Goal: Information Seeking & Learning: Learn about a topic

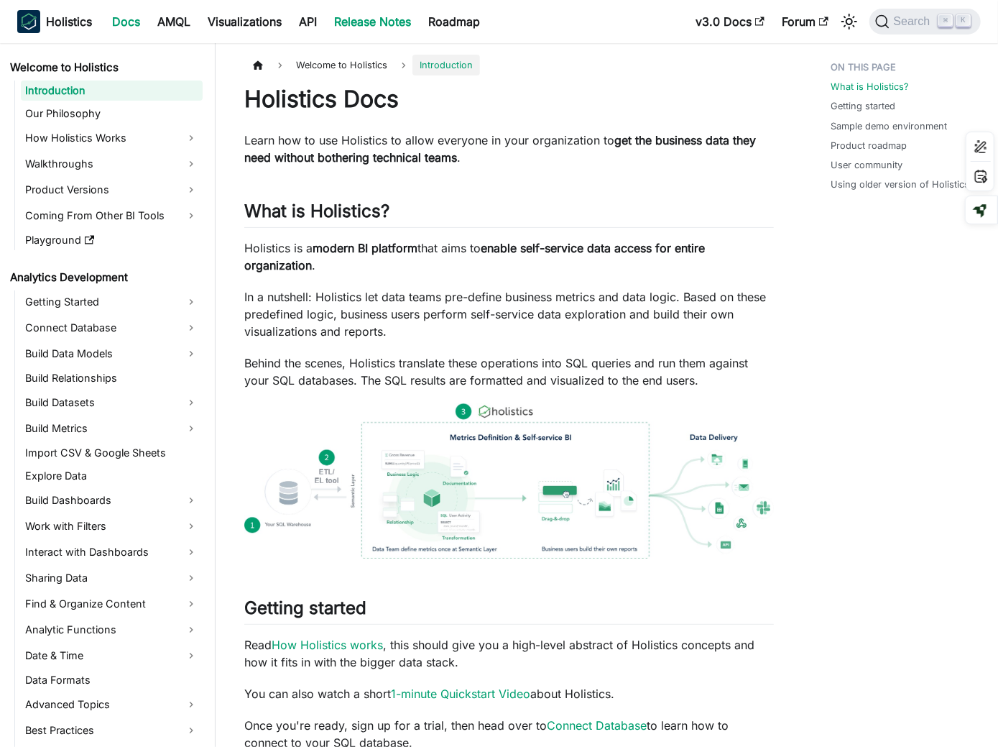
click at [382, 27] on link "Release Notes" at bounding box center [373, 21] width 94 height 23
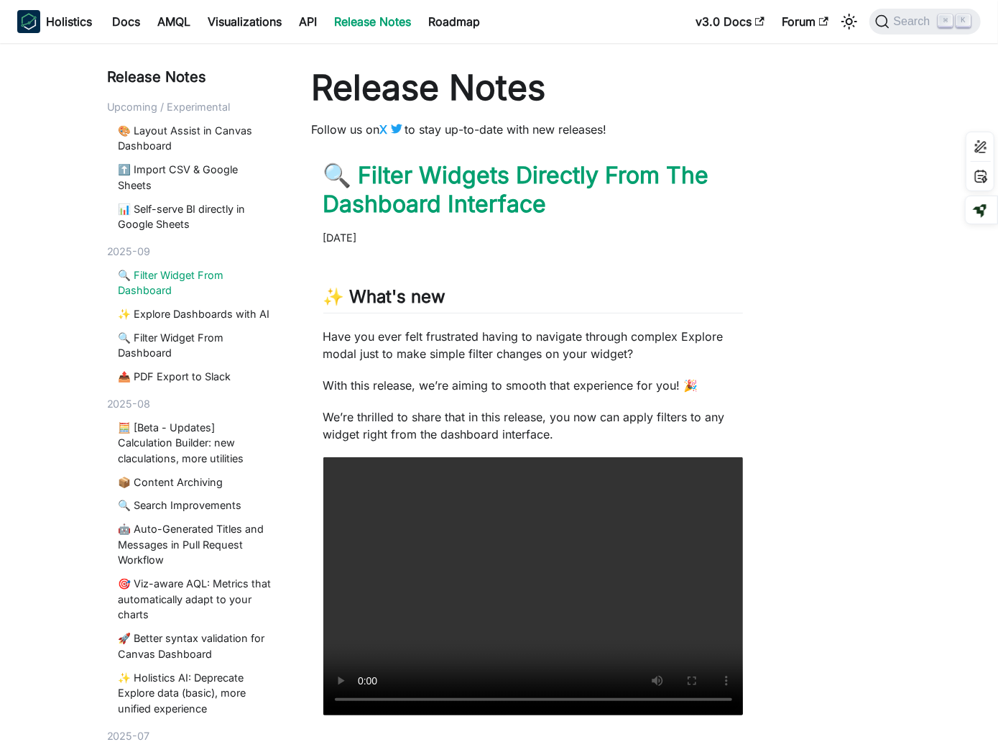
click at [178, 274] on link "🔍 Filter Widget From Dashboard" at bounding box center [195, 282] width 153 height 31
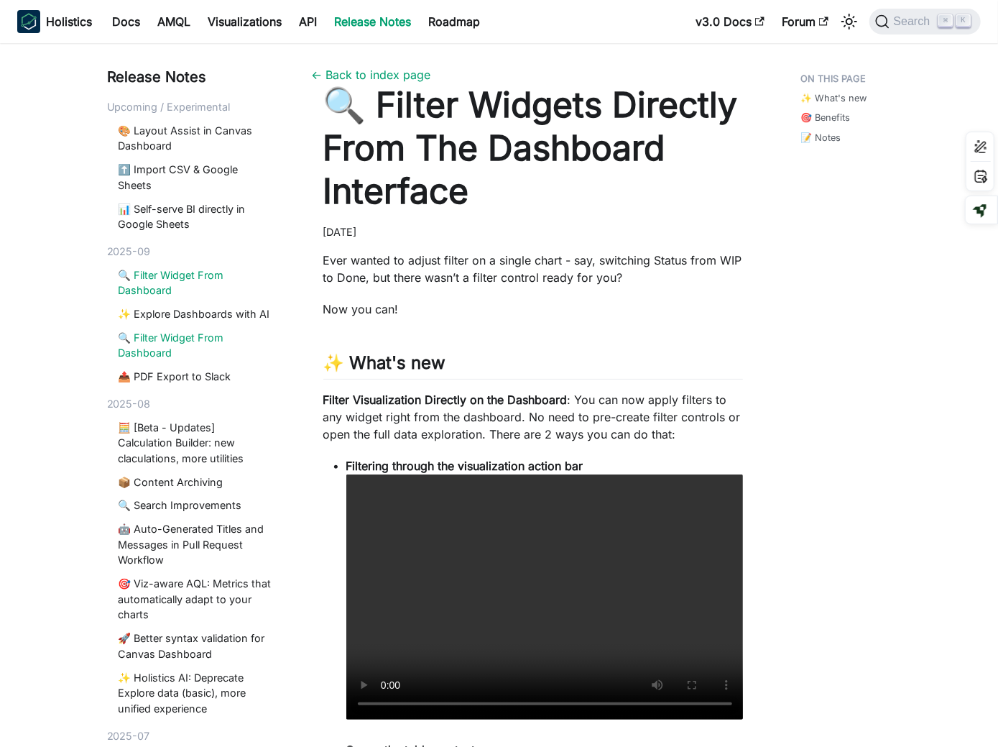
click at [200, 343] on link "🔍 Filter Widget From Dashboard" at bounding box center [195, 345] width 153 height 31
click at [185, 286] on link "🔍 Filter Widget From Dashboard" at bounding box center [195, 282] width 153 height 31
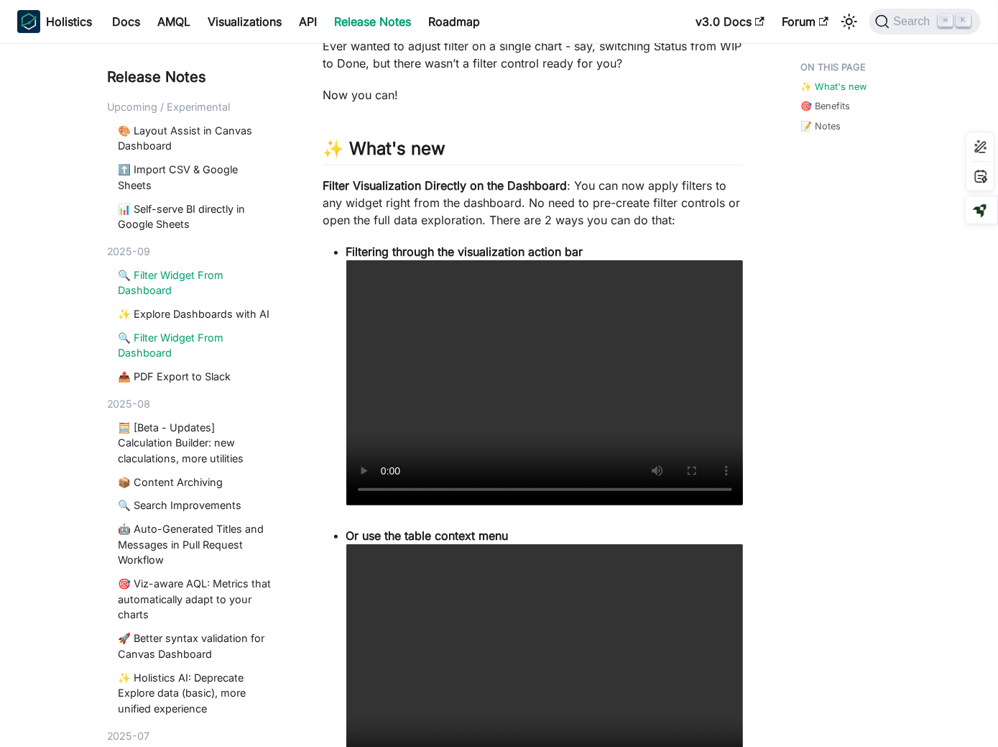
scroll to position [240, 0]
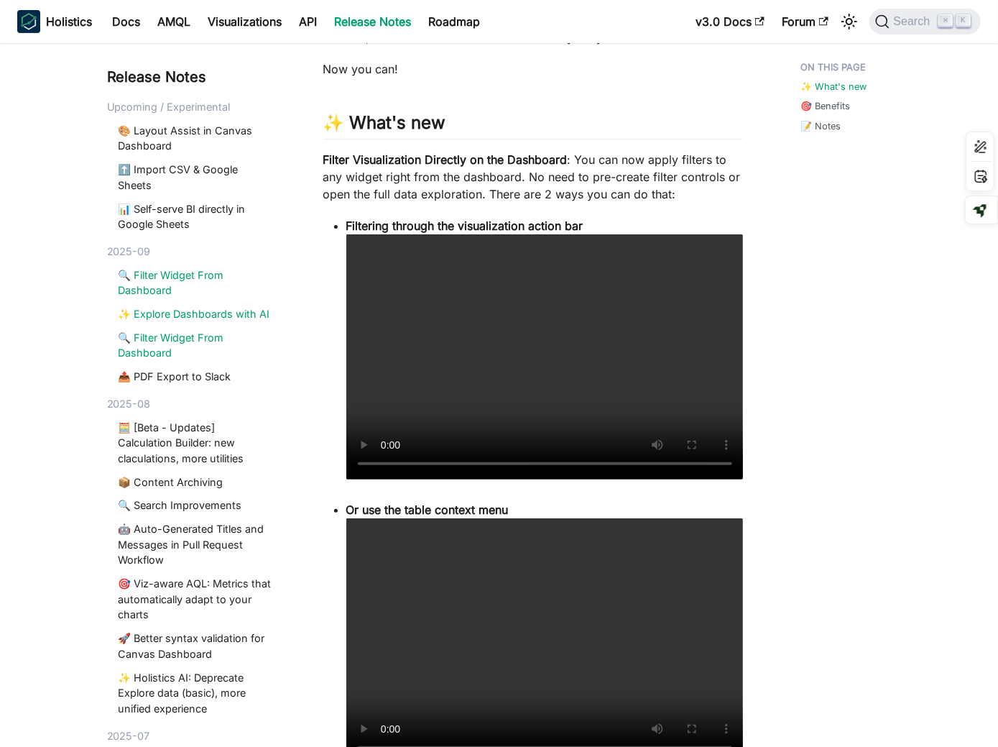
click at [212, 317] on link "✨ Explore Dashboards with AI" at bounding box center [195, 314] width 153 height 16
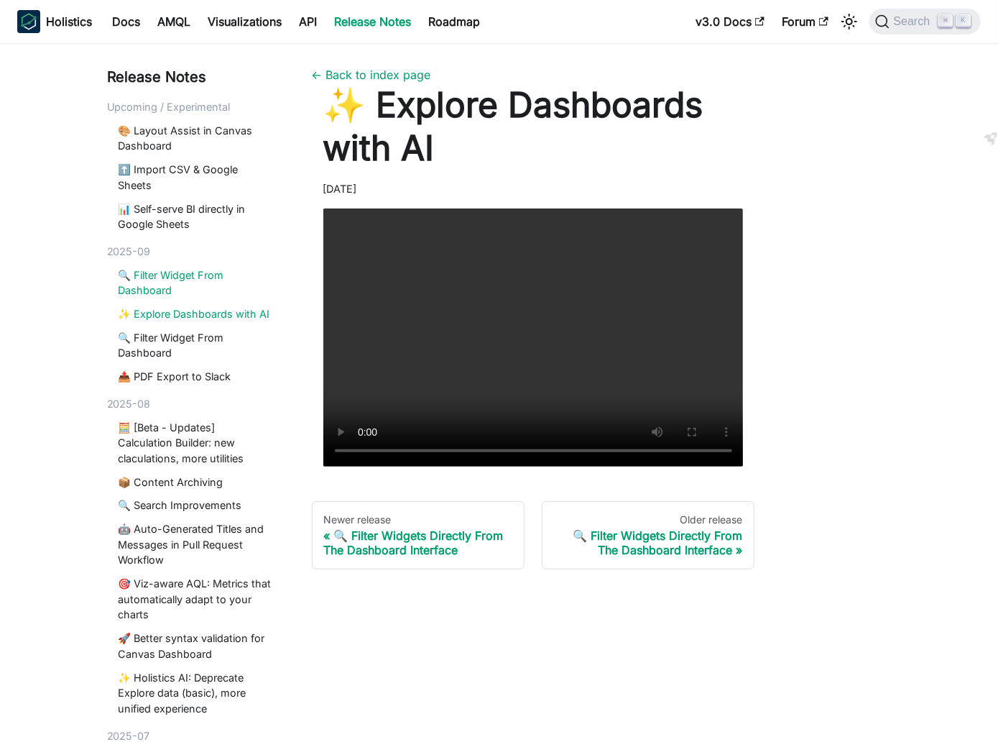
click at [174, 282] on link "🔍 Filter Widget From Dashboard" at bounding box center [195, 282] width 153 height 31
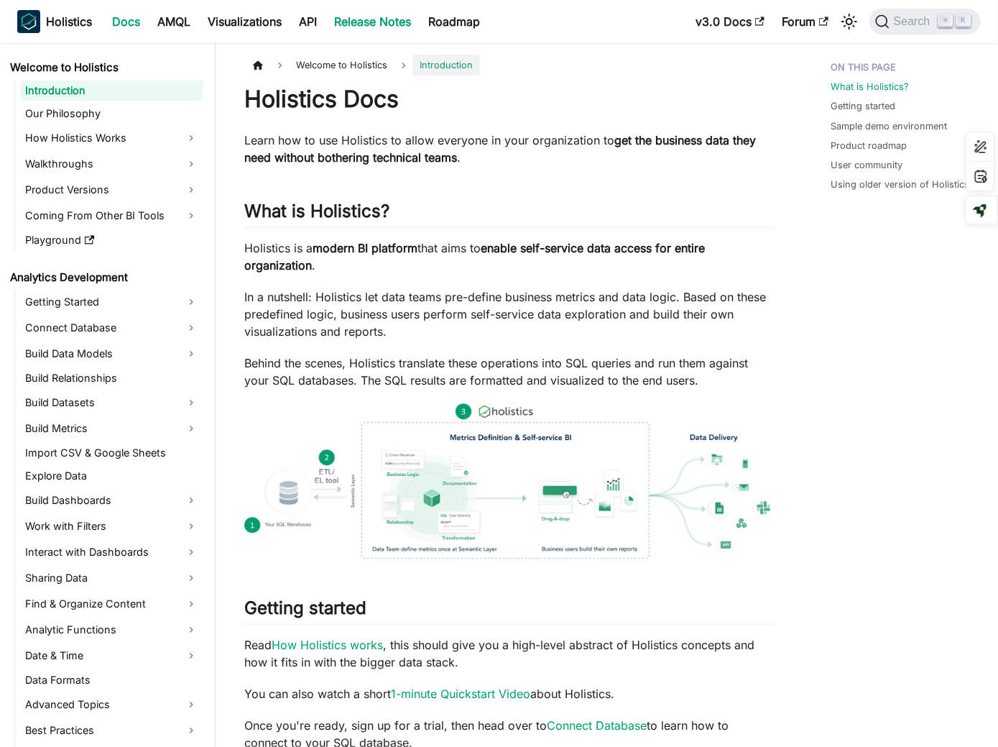
click at [404, 18] on link "Release Notes" at bounding box center [373, 21] width 94 height 23
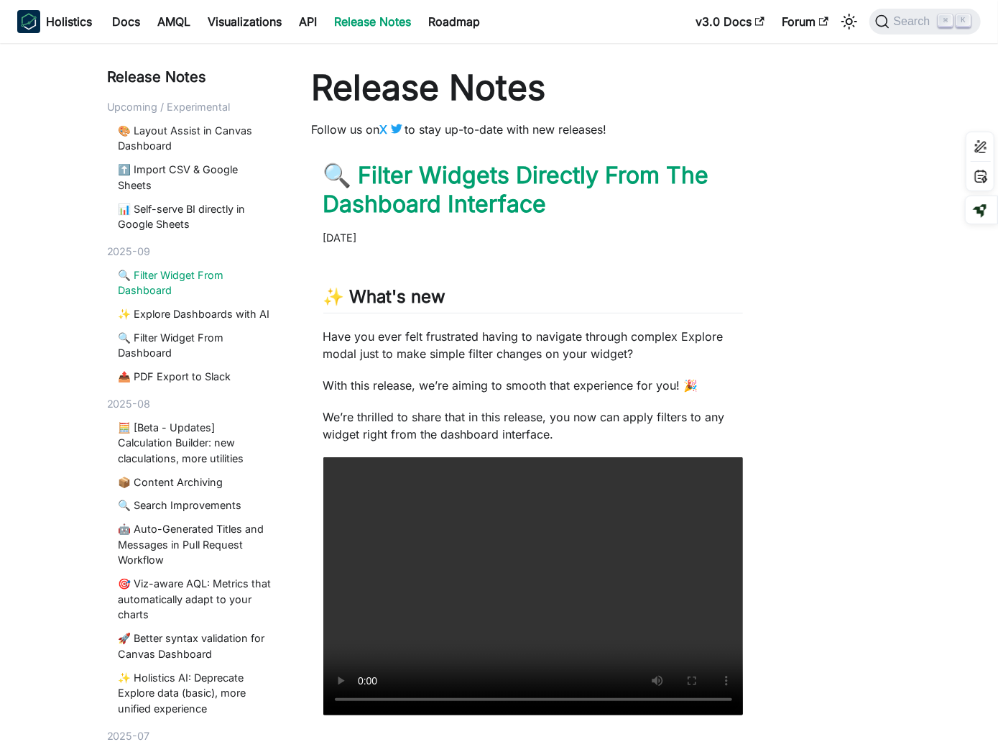
click at [203, 277] on link "🔍 Filter Widget From Dashboard" at bounding box center [195, 282] width 153 height 31
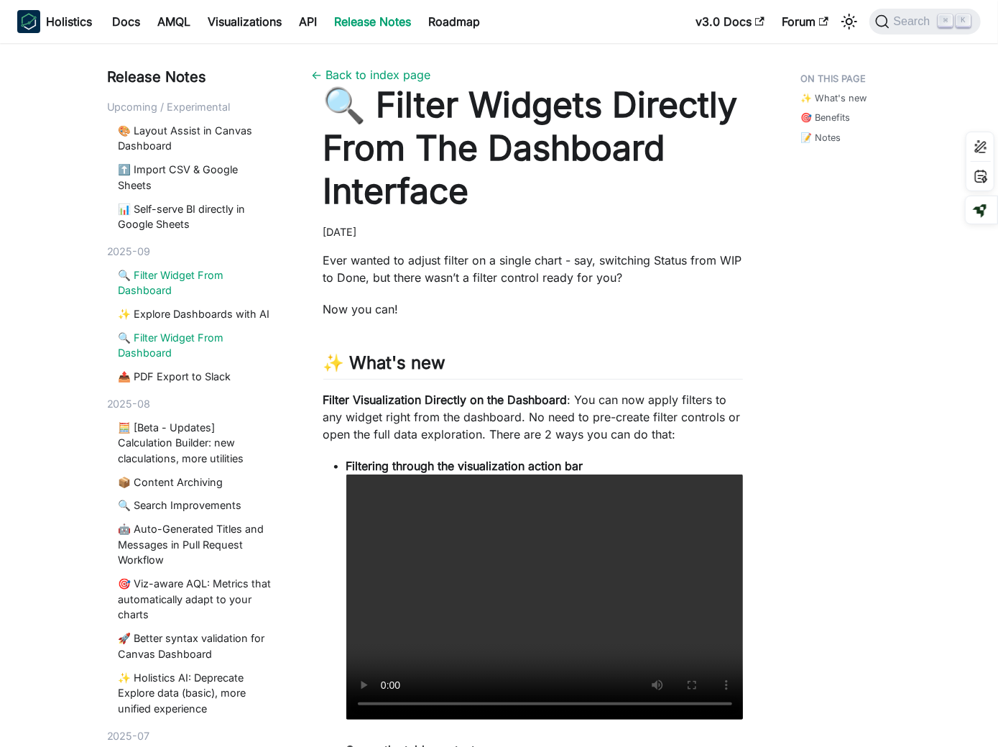
click at [203, 343] on link "🔍 Filter Widget From Dashboard" at bounding box center [195, 345] width 153 height 31
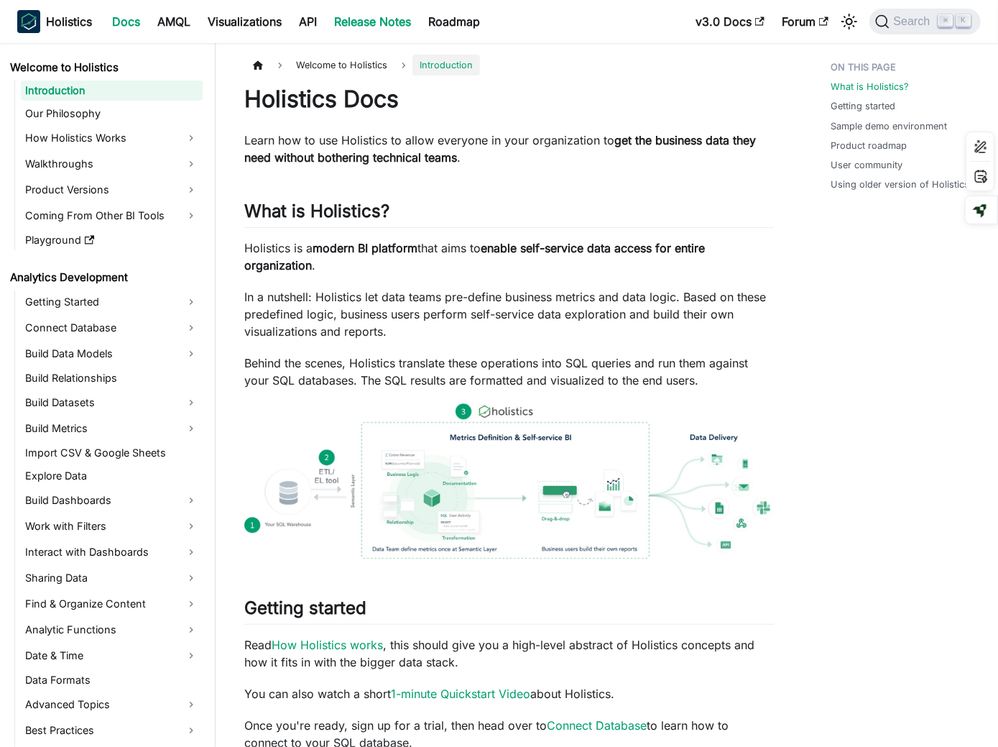
click at [377, 29] on link "Release Notes" at bounding box center [373, 21] width 94 height 23
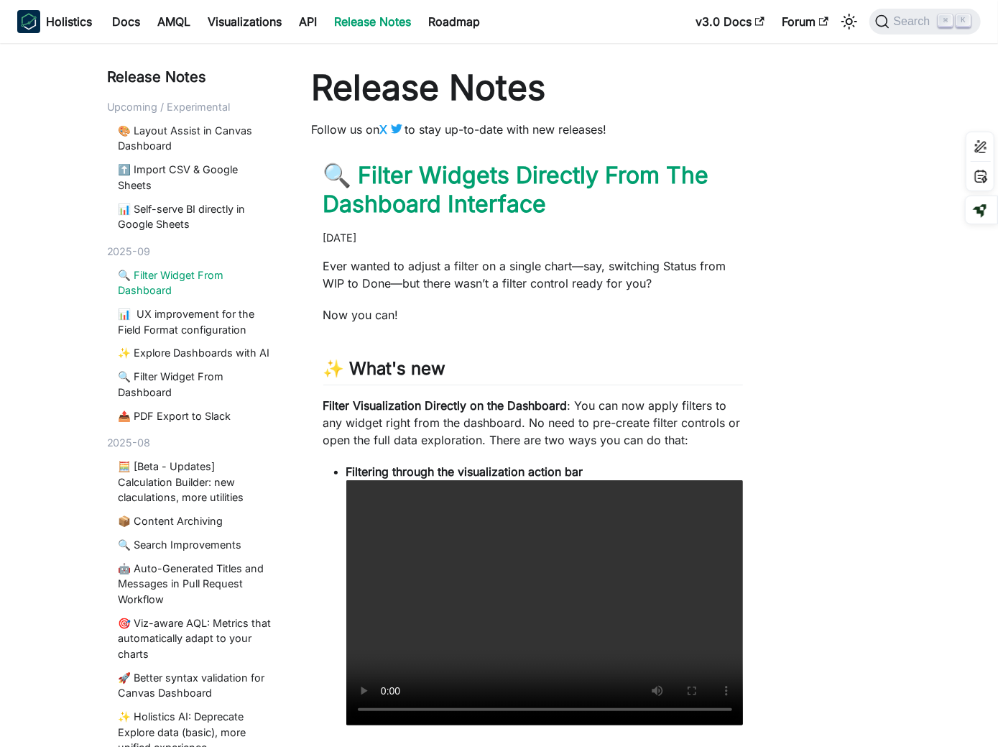
click at [216, 282] on link "🔍 Filter Widget From Dashboard" at bounding box center [195, 282] width 153 height 31
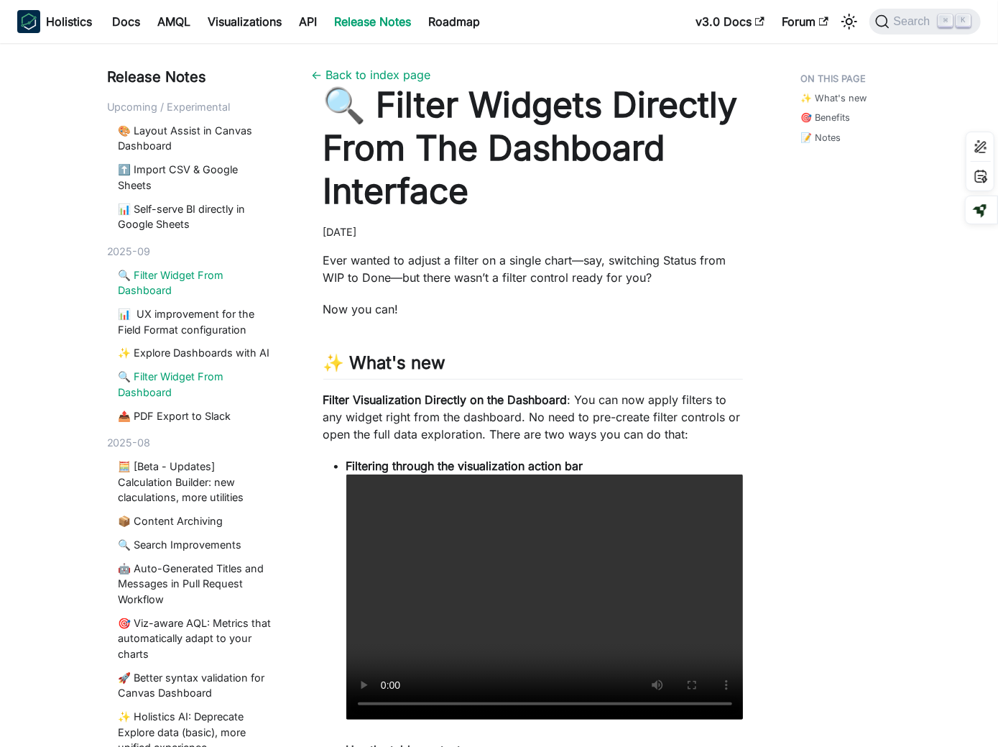
click at [208, 379] on link "🔍 Filter Widget From Dashboard" at bounding box center [195, 384] width 153 height 31
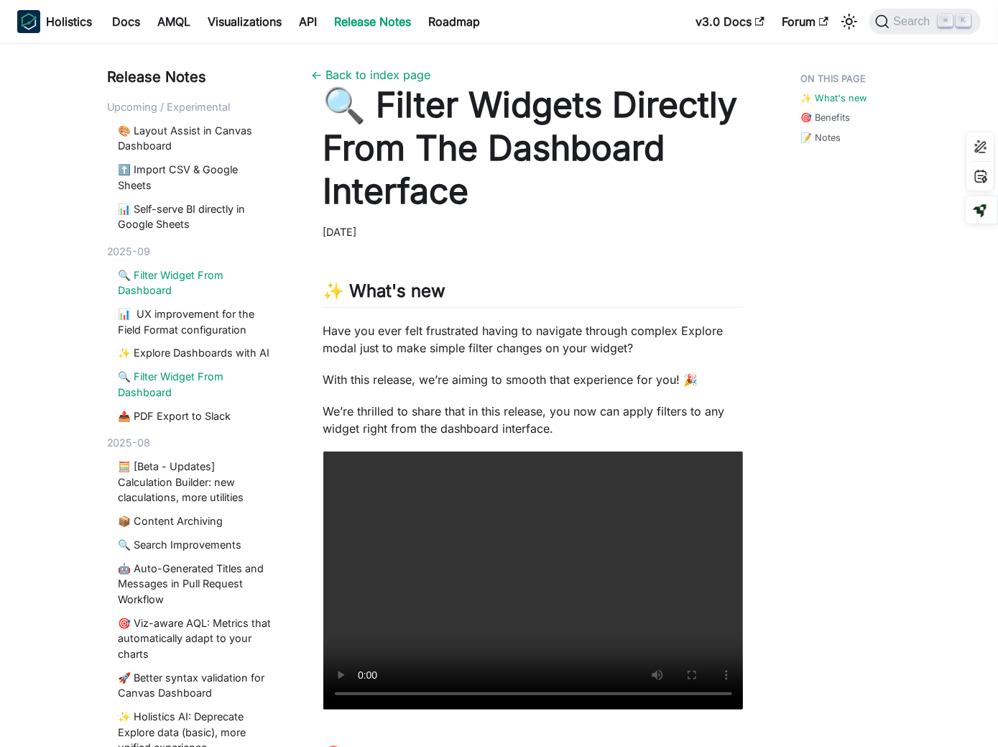
click at [192, 276] on link "🔍 Filter Widget From Dashboard" at bounding box center [195, 282] width 153 height 31
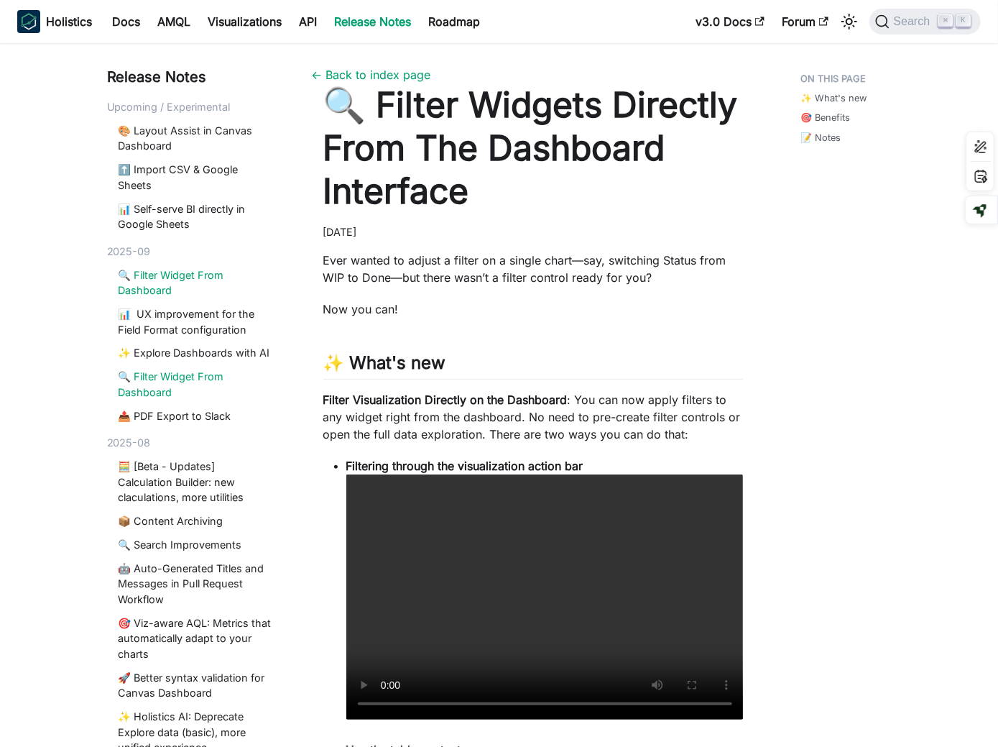
click at [207, 381] on link "🔍 Filter Widget From Dashboard" at bounding box center [195, 384] width 153 height 31
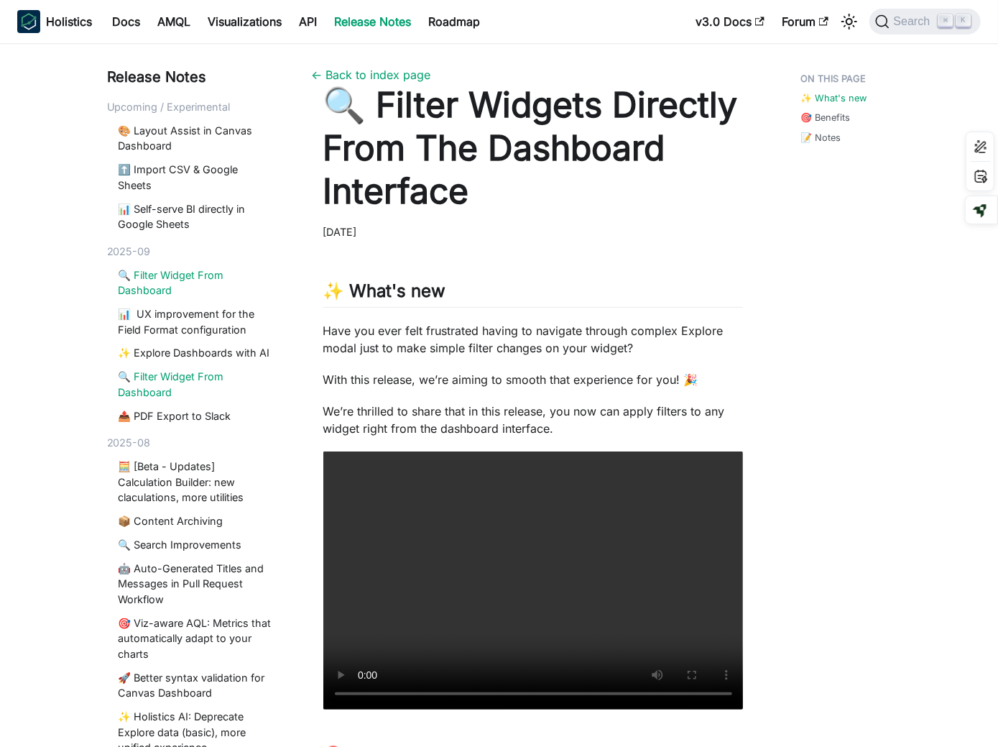
click at [202, 281] on link "🔍 Filter Widget From Dashboard" at bounding box center [195, 282] width 153 height 31
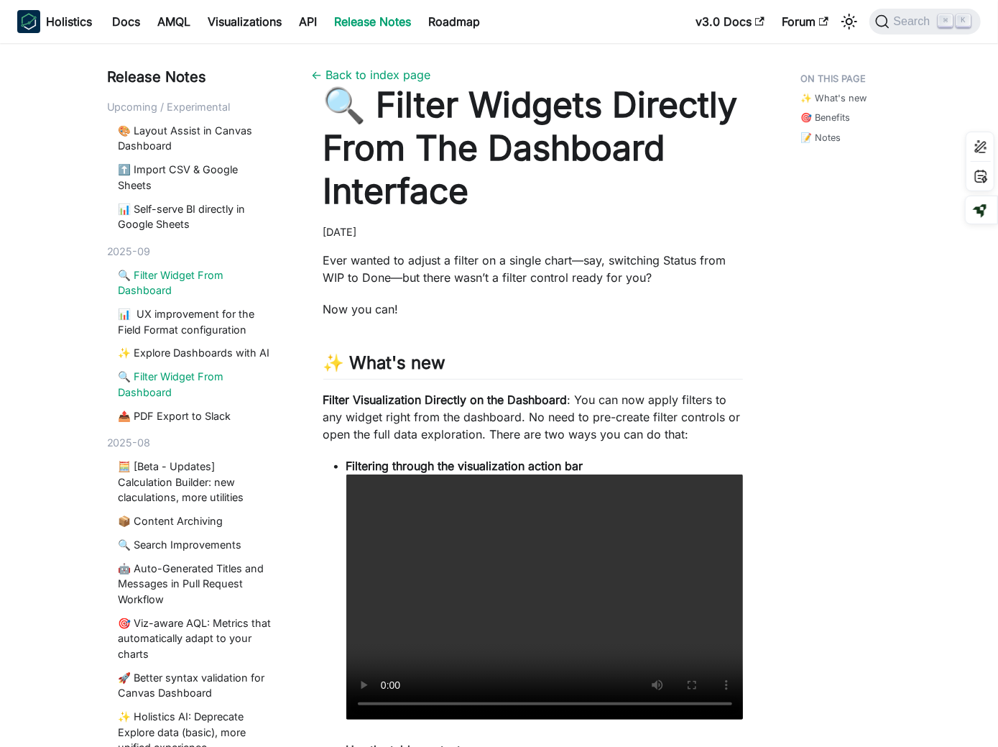
click at [218, 381] on link "🔍 Filter Widget From Dashboard" at bounding box center [195, 384] width 153 height 31
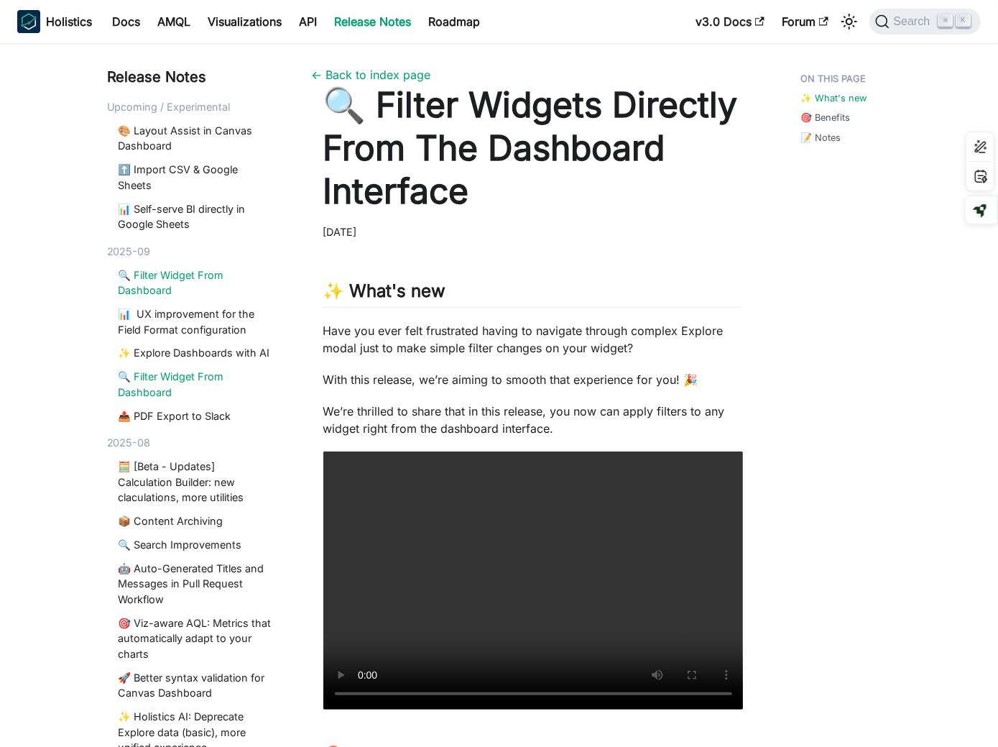
click at [215, 282] on link "🔍 Filter Widget From Dashboard" at bounding box center [195, 282] width 153 height 31
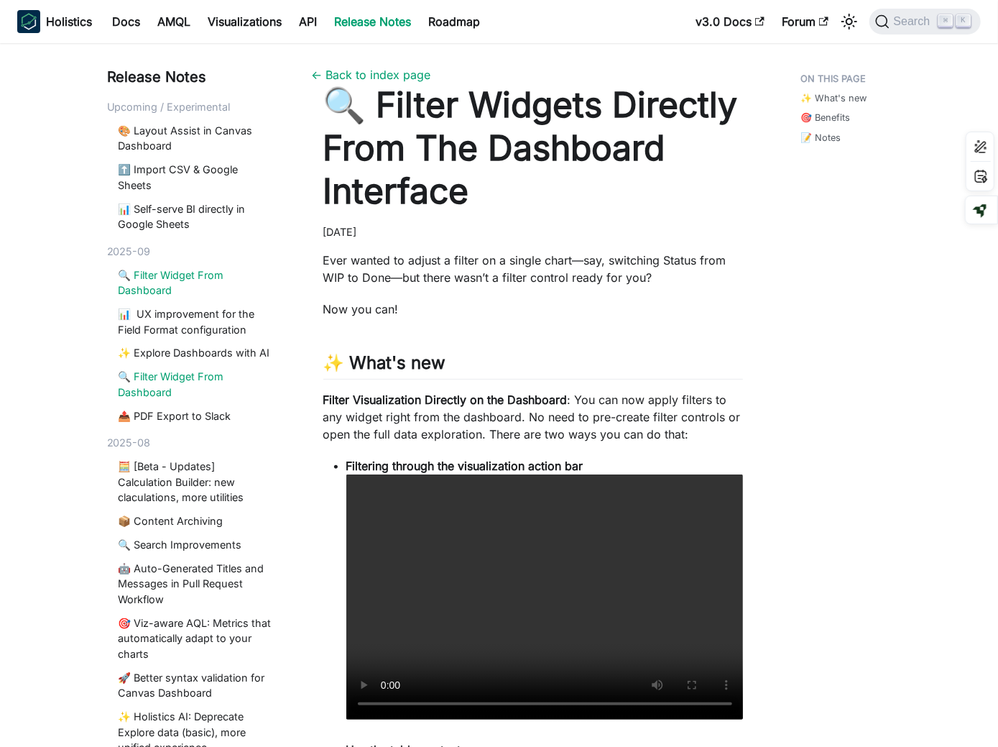
click at [228, 382] on link "🔍 Filter Widget From Dashboard" at bounding box center [195, 384] width 153 height 31
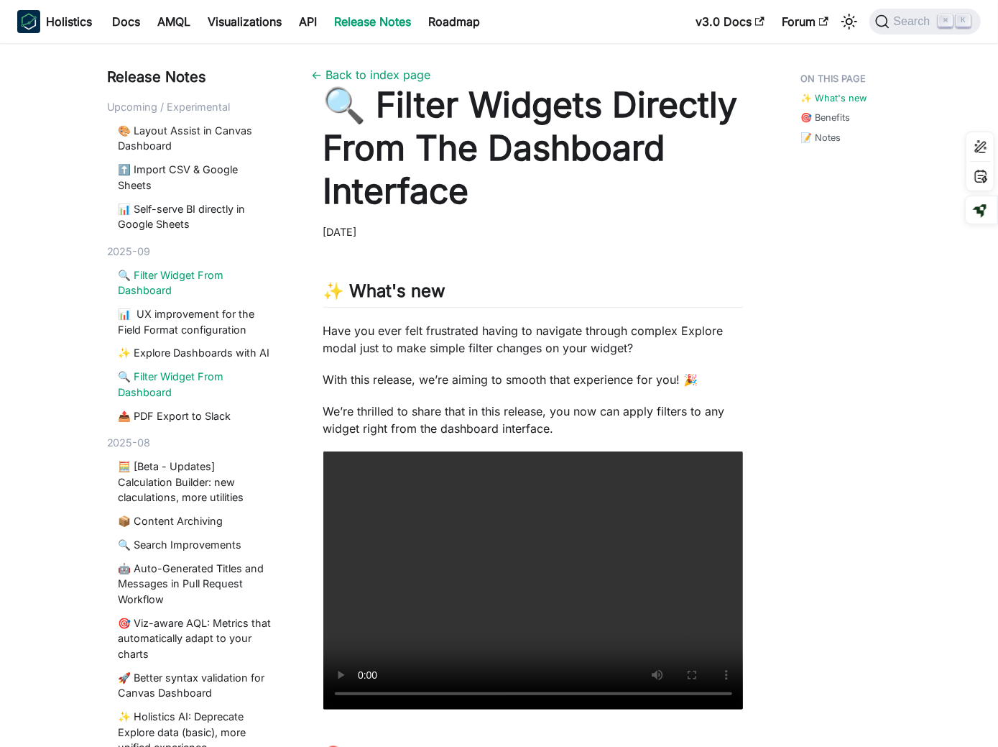
click at [206, 281] on link "🔍 Filter Widget From Dashboard" at bounding box center [195, 282] width 153 height 31
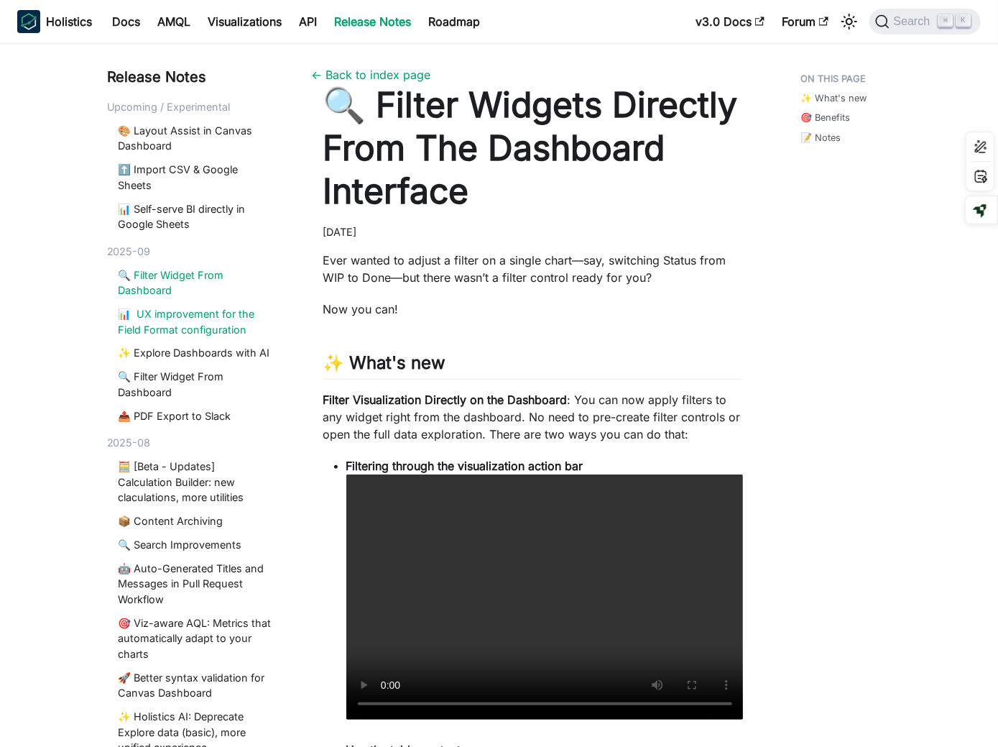
click at [224, 323] on link "📊 UX improvement for the Field Format configuration" at bounding box center [195, 321] width 153 height 31
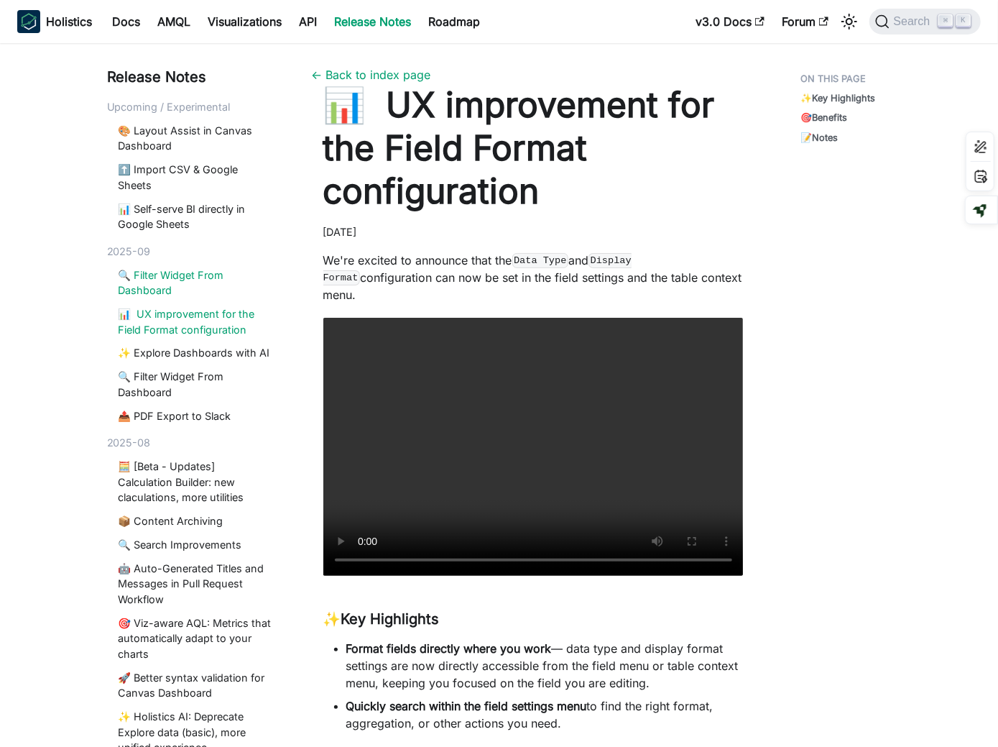
click at [201, 284] on link "🔍 Filter Widget From Dashboard" at bounding box center [195, 282] width 153 height 31
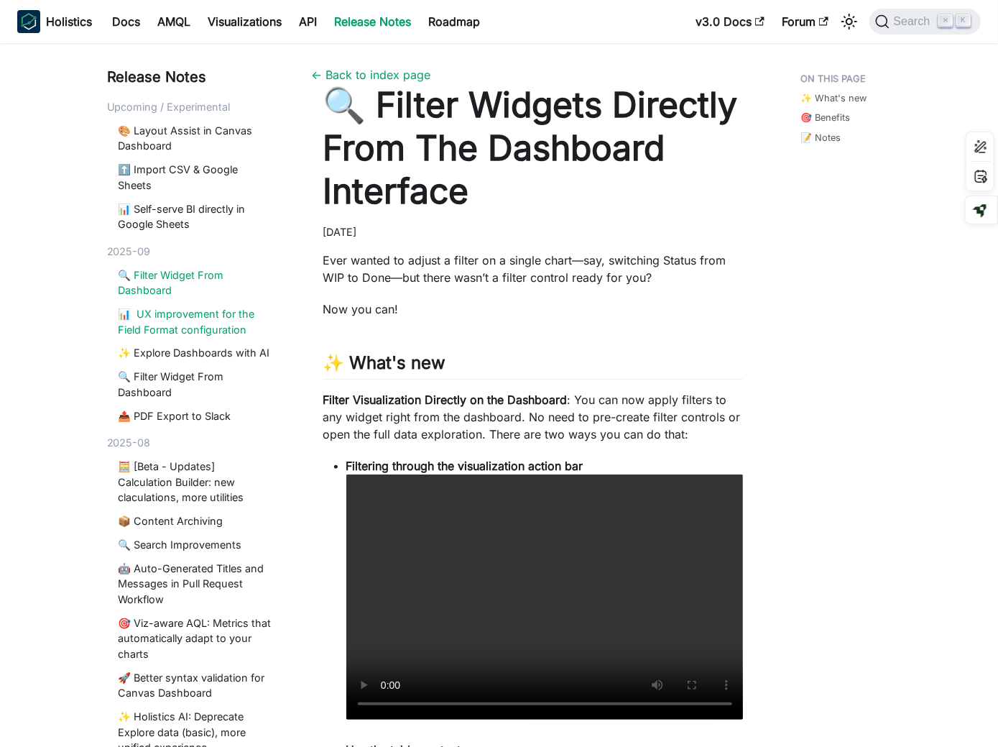
click at [203, 316] on link "📊 UX improvement for the Field Format configuration" at bounding box center [195, 321] width 153 height 31
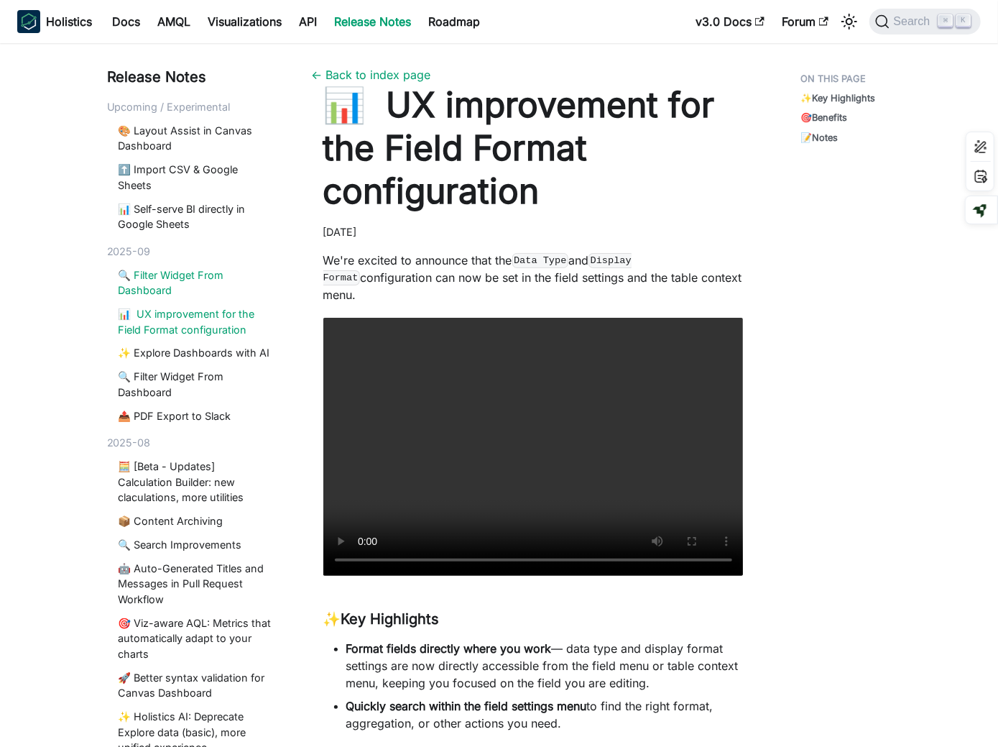
click at [194, 277] on link "🔍 Filter Widget From Dashboard" at bounding box center [195, 282] width 153 height 31
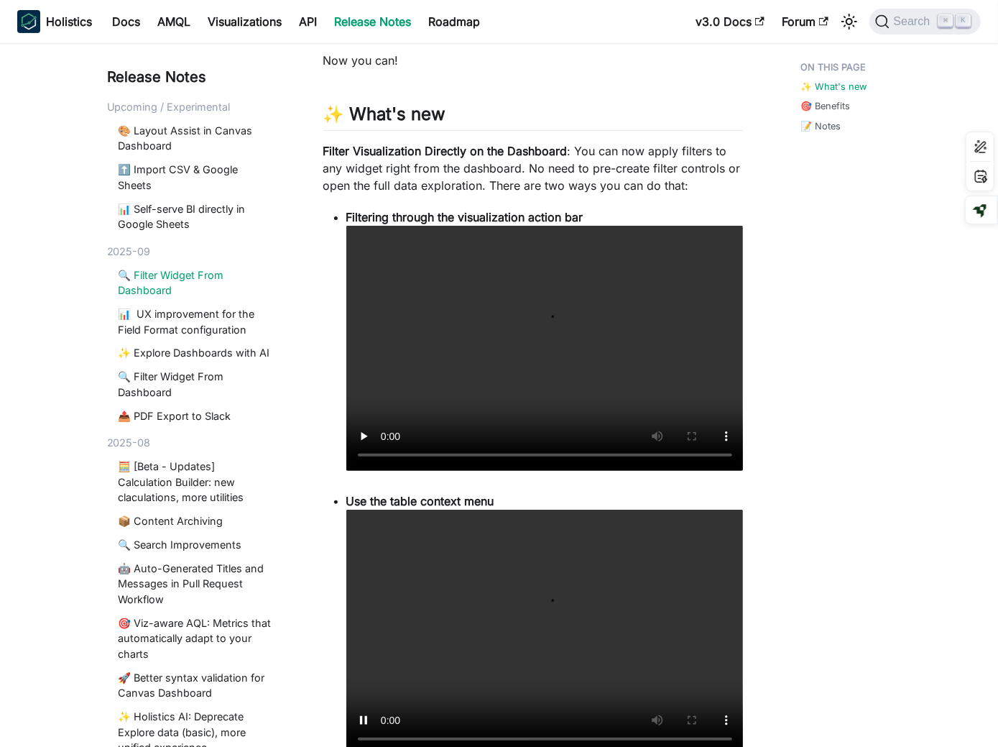
scroll to position [140, 0]
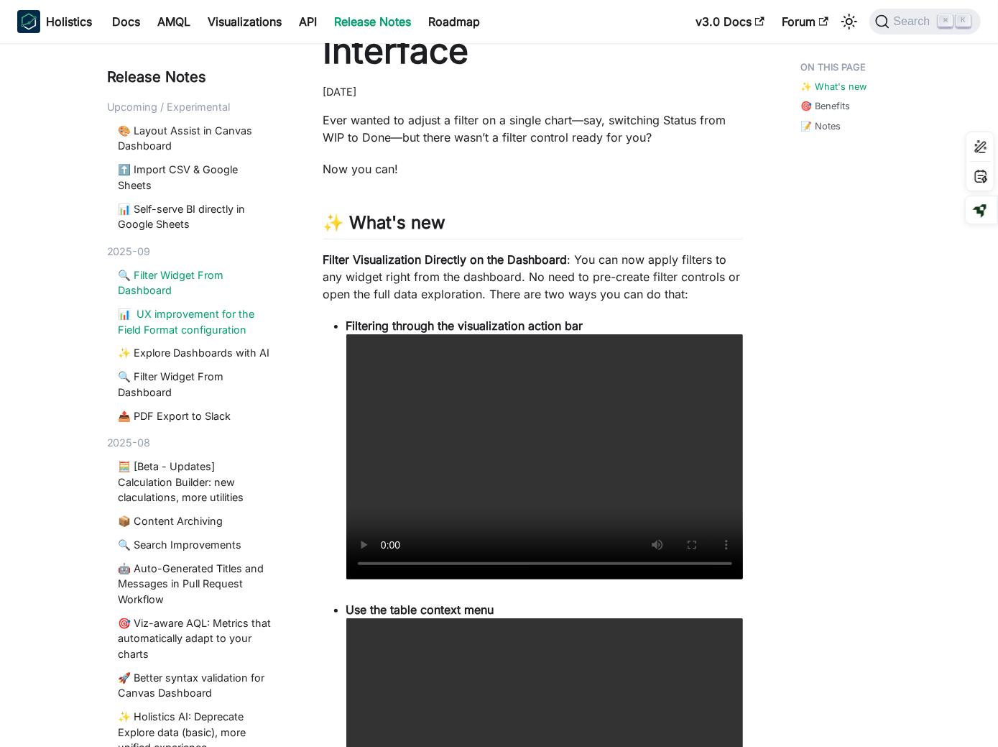
click at [165, 324] on link "📊 UX improvement for the Field Format configuration" at bounding box center [195, 321] width 153 height 31
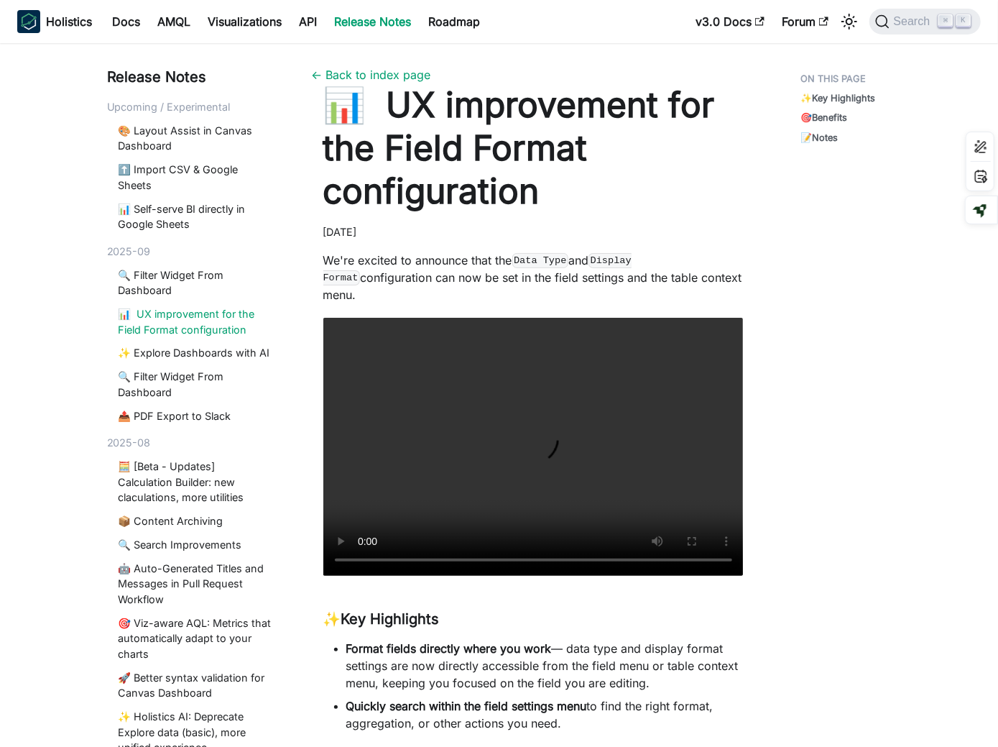
click at [877, 438] on div "✨ Key Highlights 🎯 Benefits 📝 Notes" at bounding box center [840, 548] width 137 height 965
